Goal: Task Accomplishment & Management: Use online tool/utility

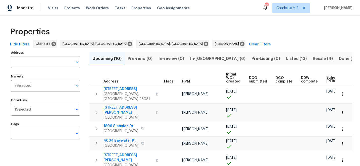
scroll to position [0, 49]
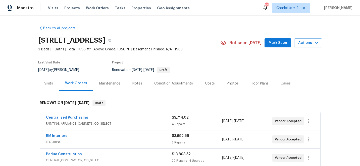
click at [208, 85] on div "Costs" at bounding box center [210, 83] width 10 height 5
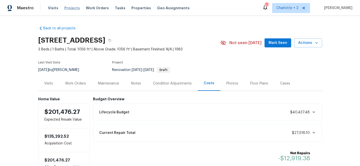
click at [69, 7] on span "Projects" at bounding box center [72, 8] width 16 height 5
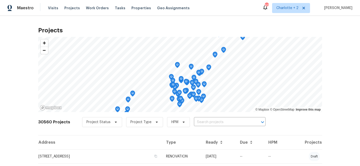
click at [200, 121] on input "text" at bounding box center [223, 123] width 58 height 8
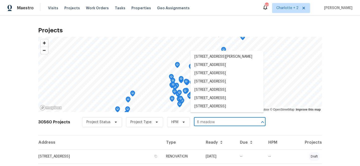
type input "8 meadowv"
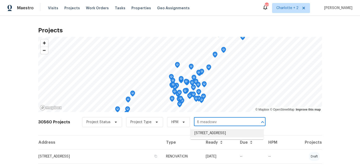
click at [219, 138] on li "[STREET_ADDRESS]" at bounding box center [227, 134] width 73 height 8
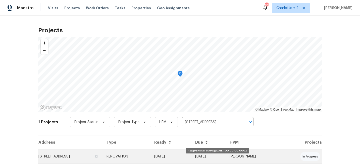
click at [192, 154] on td "[DATE]" at bounding box center [170, 157] width 41 height 14
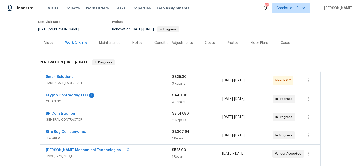
scroll to position [41, 0]
click at [64, 113] on link "BP Construction" at bounding box center [60, 114] width 29 height 4
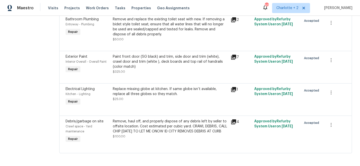
scroll to position [379, 0]
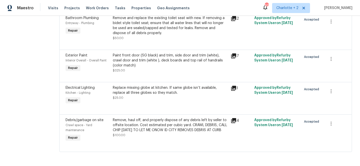
click at [138, 123] on div "Remove, haul off, and properly dispose of any debris left by seller to offsite …" at bounding box center [170, 125] width 115 height 15
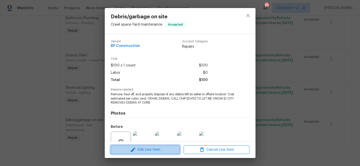
click at [137, 148] on span "Edit Line Item" at bounding box center [145, 150] width 66 height 6
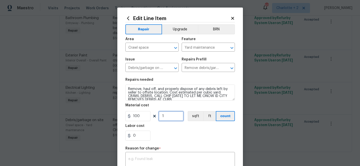
click at [167, 116] on input "1" at bounding box center [171, 116] width 25 height 10
type input "3"
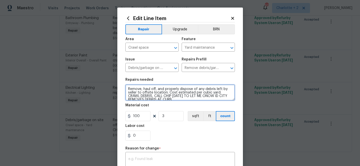
click at [211, 97] on textarea "Remove, haul off, and properly dispose of any debris left by seller to offsite …" at bounding box center [181, 93] width 110 height 16
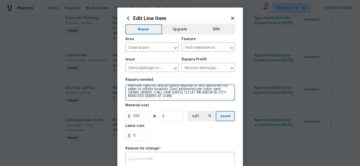
drag, startPoint x: 155, startPoint y: 94, endPoint x: 233, endPoint y: 94, distance: 78.2
click at [233, 94] on textarea "Remove, haul off, and properly dispose of any debris left by seller to offsite …" at bounding box center [181, 93] width 110 height 16
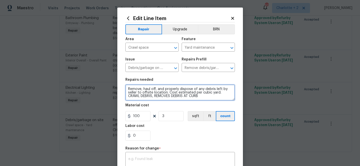
scroll to position [0, 0]
click at [172, 96] on textarea "Remove, haul off, and properly dispose of any debris left by seller to offsite …" at bounding box center [181, 93] width 110 height 16
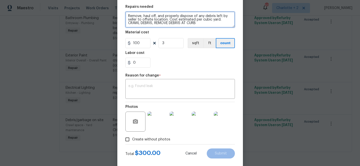
scroll to position [81, 0]
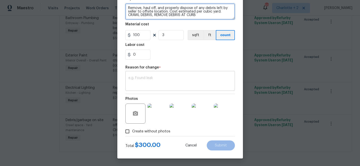
type textarea "Remove, haul off, and properly dispose of any debris left by seller to offsite …"
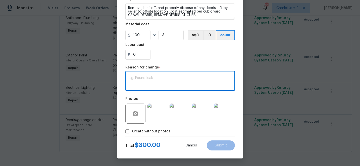
click at [144, 82] on textarea at bounding box center [181, 81] width 104 height 11
type textarea "edit"
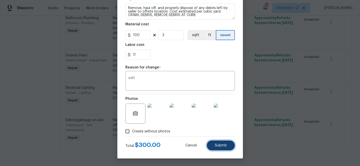
click at [218, 147] on span "Submit" at bounding box center [221, 146] width 12 height 4
type textarea "Remove, haul off, and properly dispose of any debris left by seller to offsite …"
type input "1"
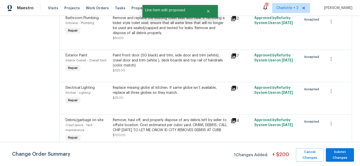
scroll to position [0, 0]
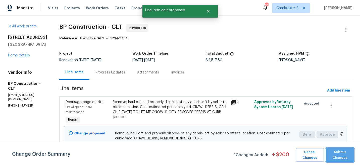
click at [346, 159] on span "Submit Changes" at bounding box center [340, 156] width 23 height 12
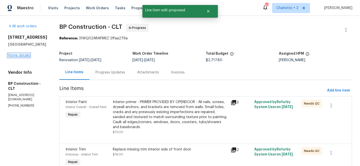
click at [27, 57] on link "Home details" at bounding box center [19, 56] width 22 height 4
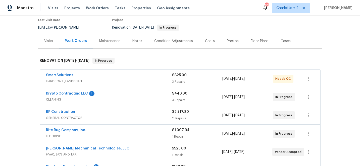
scroll to position [46, 0]
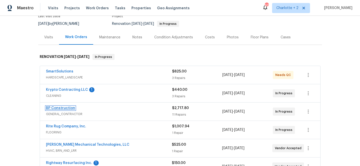
click at [59, 108] on link "BP Construction" at bounding box center [60, 109] width 29 height 4
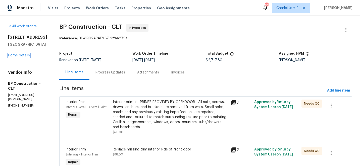
click at [15, 57] on link "Home details" at bounding box center [19, 56] width 22 height 4
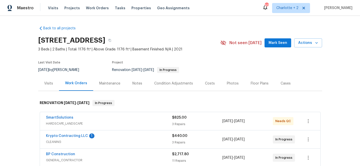
click at [207, 83] on div "Costs" at bounding box center [210, 83] width 10 height 5
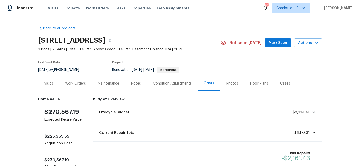
click at [72, 85] on div "Work Orders" at bounding box center [75, 83] width 21 height 5
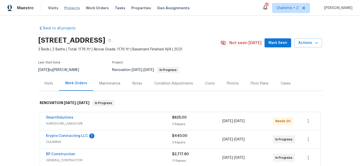
click at [69, 6] on span "Projects" at bounding box center [72, 8] width 16 height 5
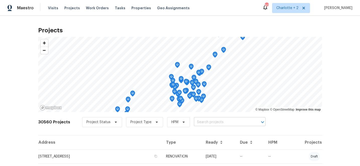
click at [194, 123] on input "text" at bounding box center [223, 123] width 58 height 8
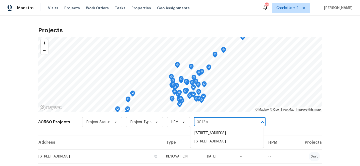
type input "3012 s m"
click at [203, 138] on li "[STREET_ADDRESS]" at bounding box center [227, 134] width 73 height 8
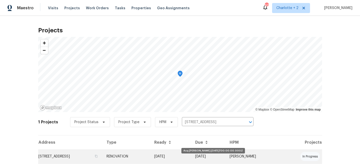
click at [192, 155] on td "[DATE]" at bounding box center [170, 157] width 41 height 14
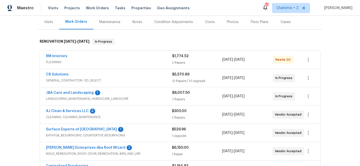
scroll to position [63, 0]
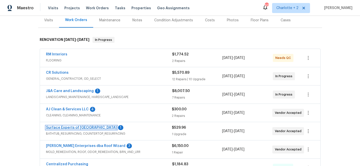
click at [89, 127] on link "Surface Experts of [GEOGRAPHIC_DATA]" at bounding box center [81, 128] width 71 height 4
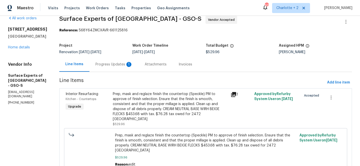
scroll to position [23, 0]
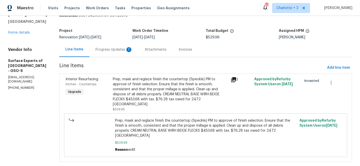
click at [107, 47] on div "Progress Updates 1" at bounding box center [114, 49] width 49 height 15
